Goal: Information Seeking & Learning: Find specific fact

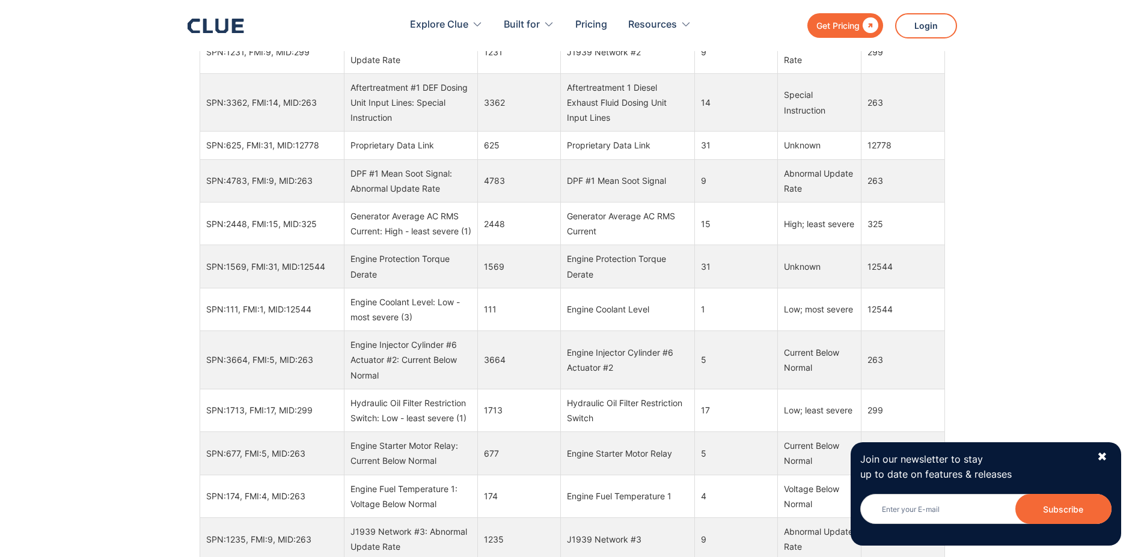
scroll to position [1969, 0]
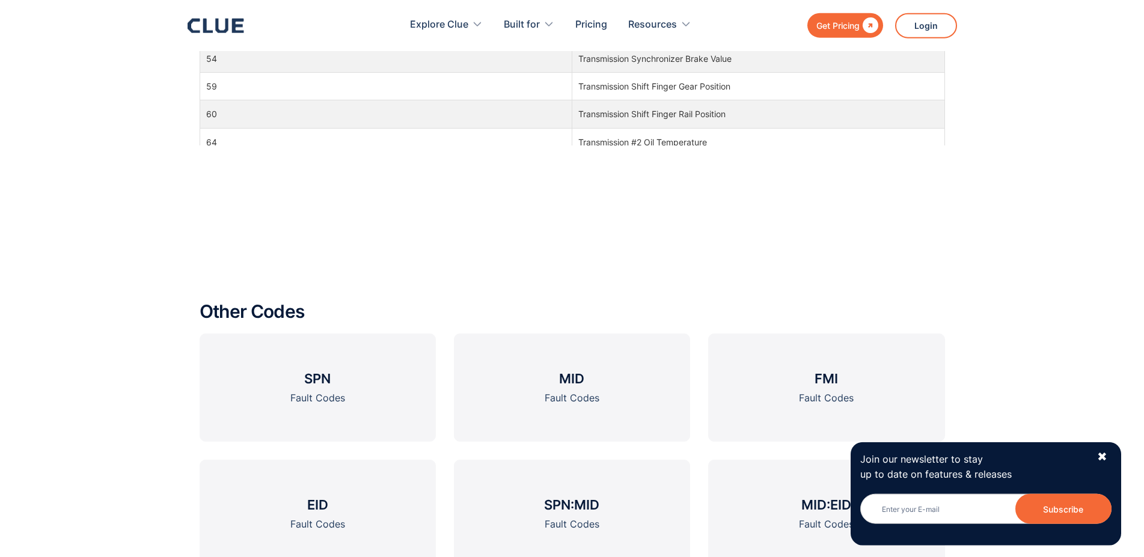
scroll to position [1349, 0]
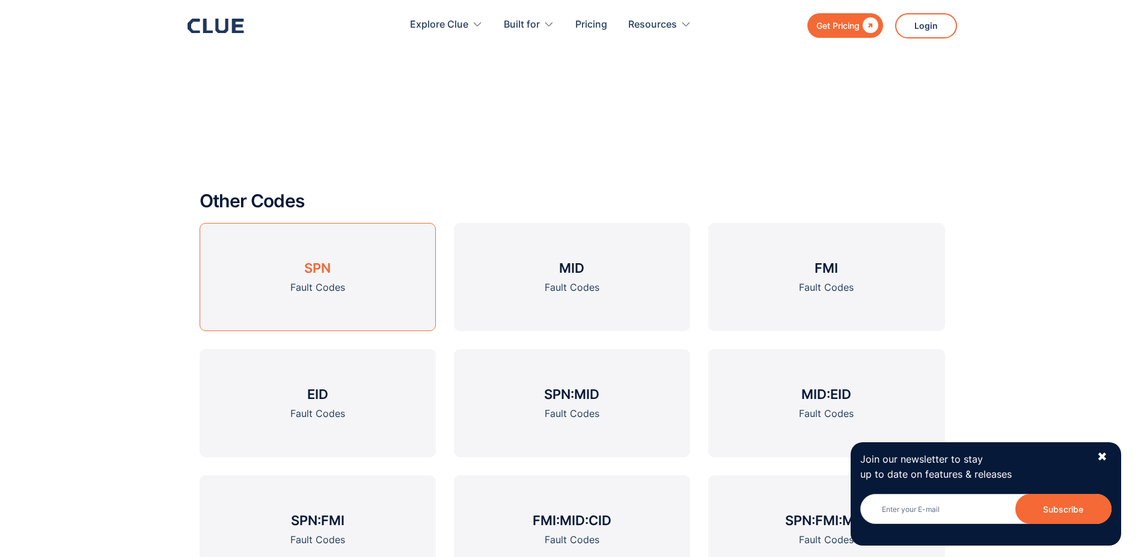
click at [344, 284] on div "Fault Codes" at bounding box center [317, 287] width 55 height 15
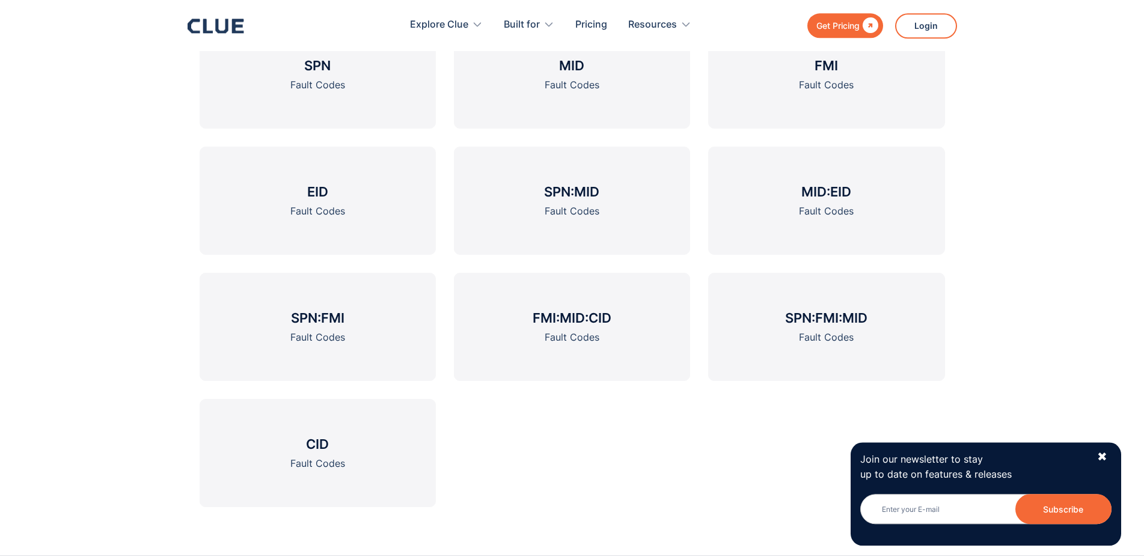
scroll to position [1541, 0]
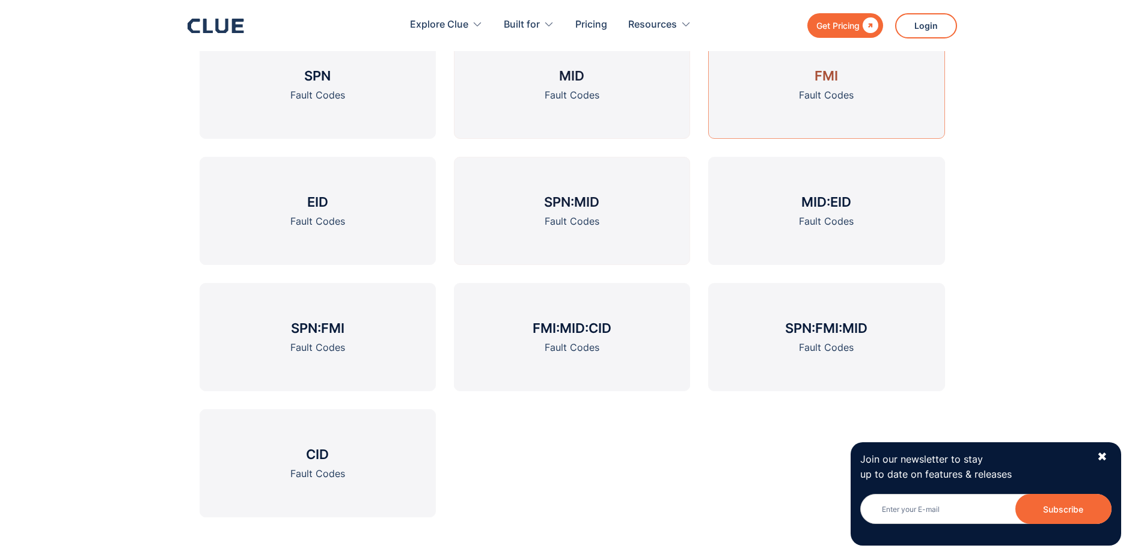
click at [807, 96] on div "Fault Codes" at bounding box center [826, 95] width 55 height 15
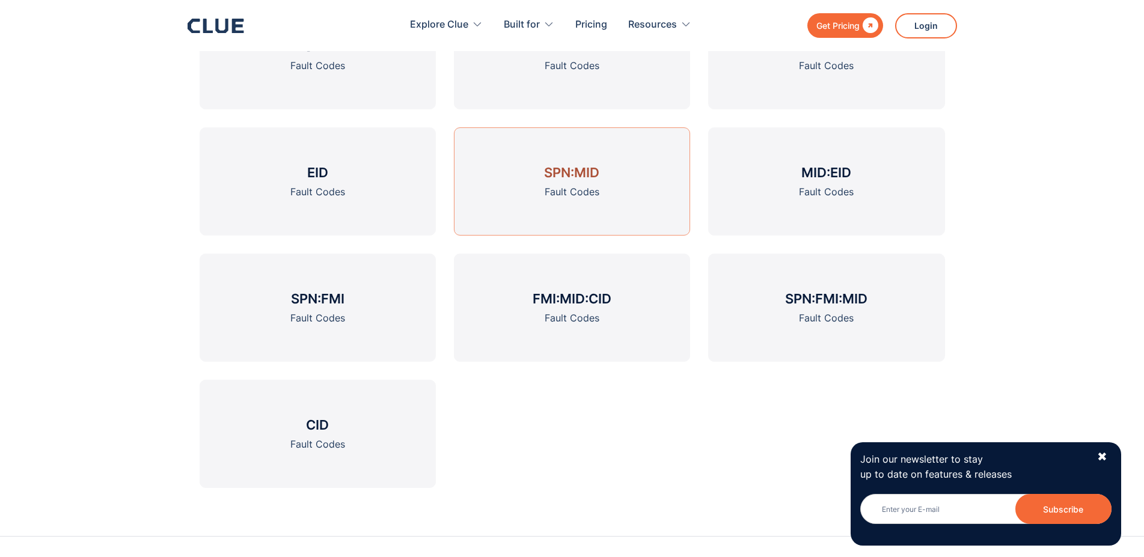
click at [655, 188] on link "SPN:MID Fault Codes" at bounding box center [572, 181] width 236 height 108
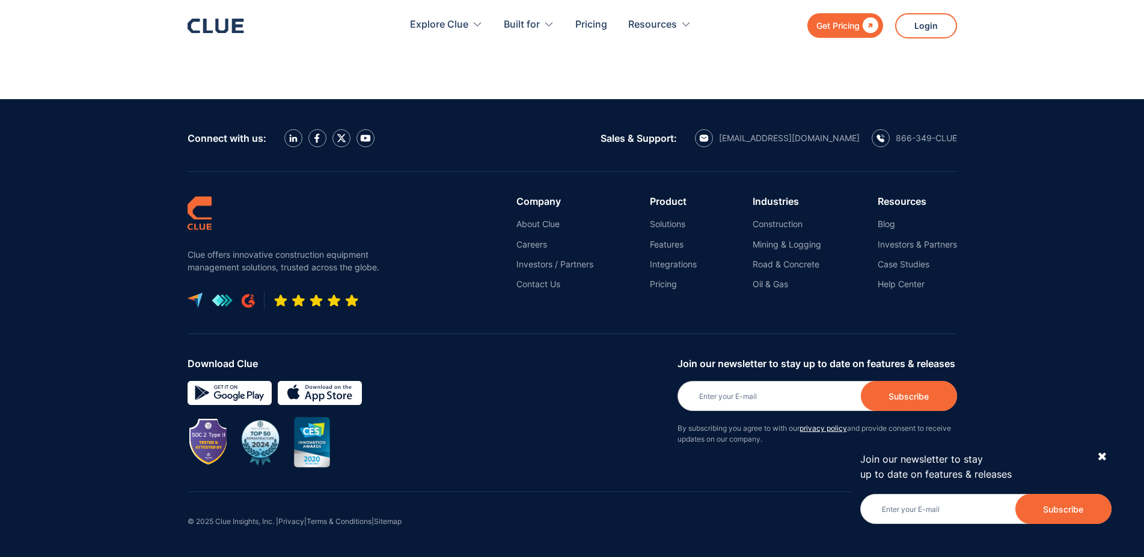
scroll to position [2316, 0]
